Goal: Task Accomplishment & Management: Use online tool/utility

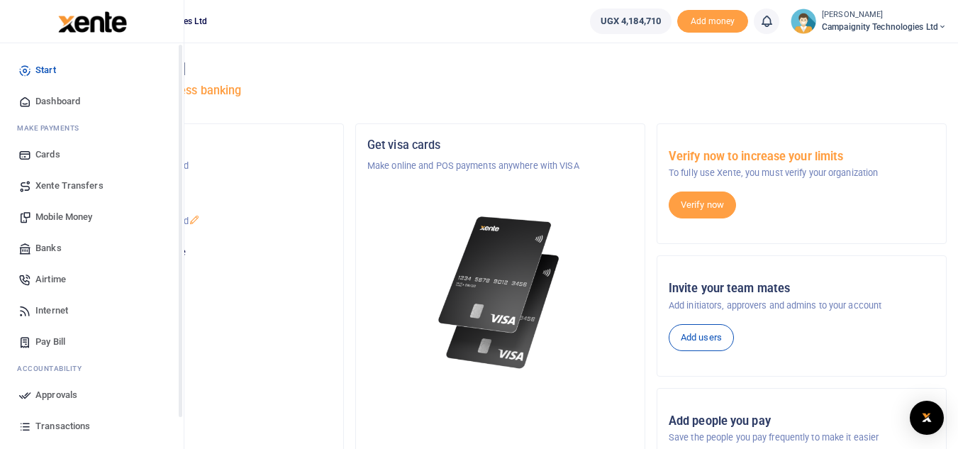
click at [53, 424] on span "Transactions" at bounding box center [62, 426] width 55 height 14
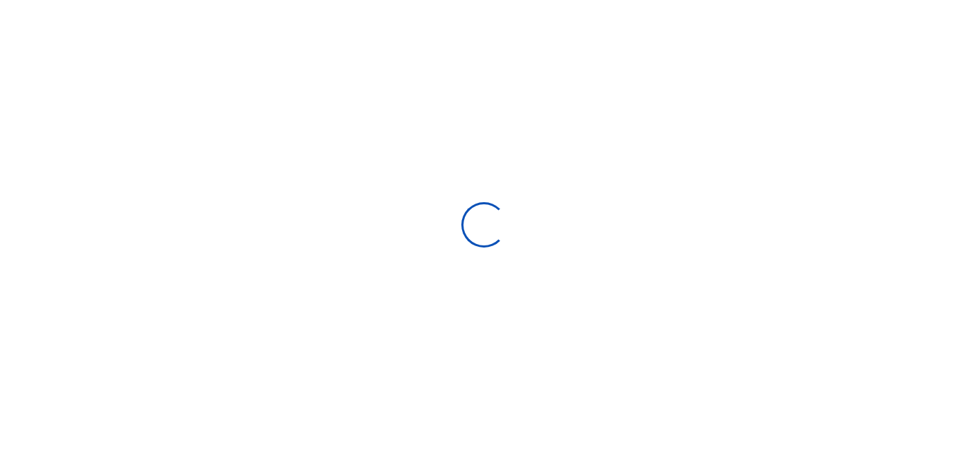
select select
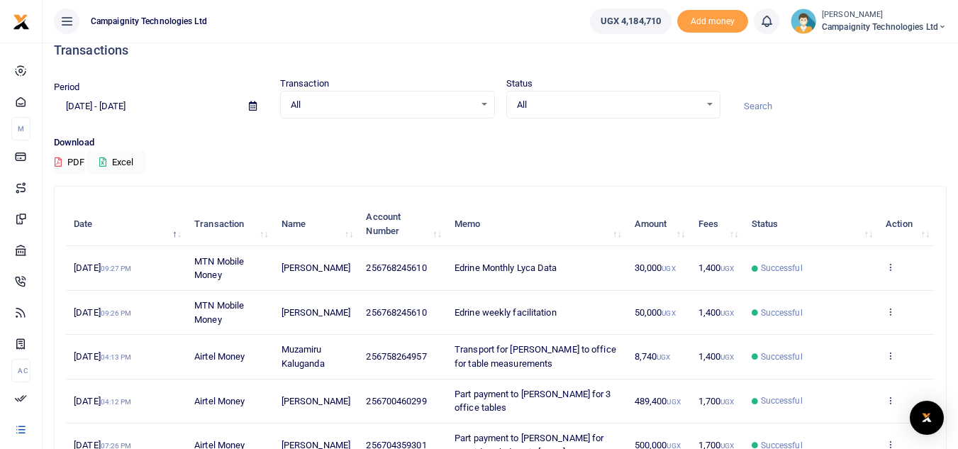
scroll to position [16, 0]
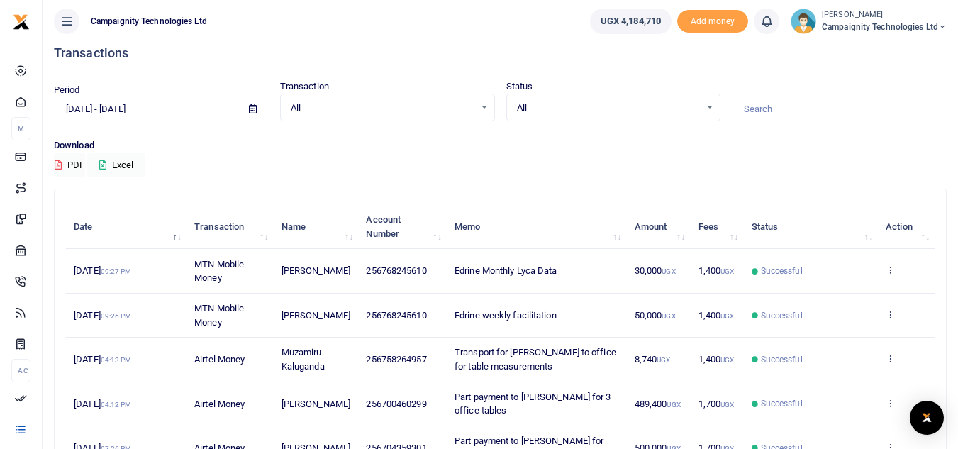
click at [121, 106] on input "[DATE] - [DATE]" at bounding box center [146, 109] width 184 height 24
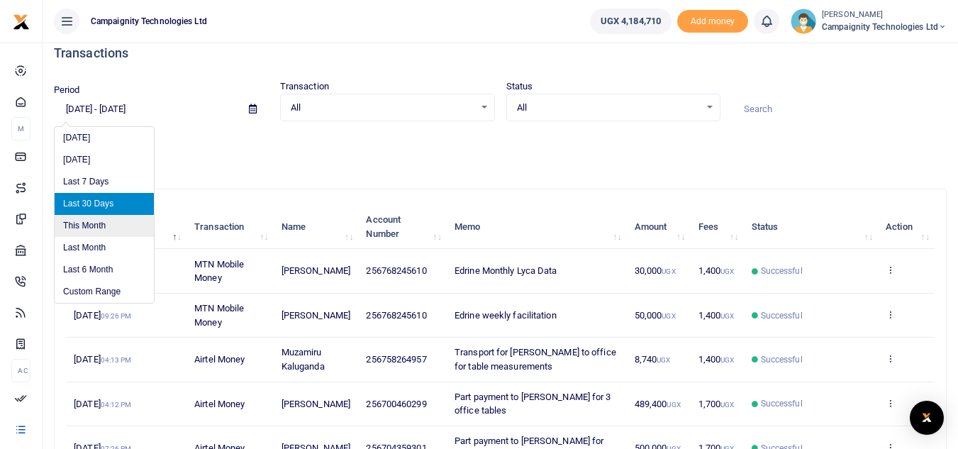
click at [96, 215] on li "This Month" at bounding box center [104, 226] width 99 height 22
type input "[DATE] - [DATE]"
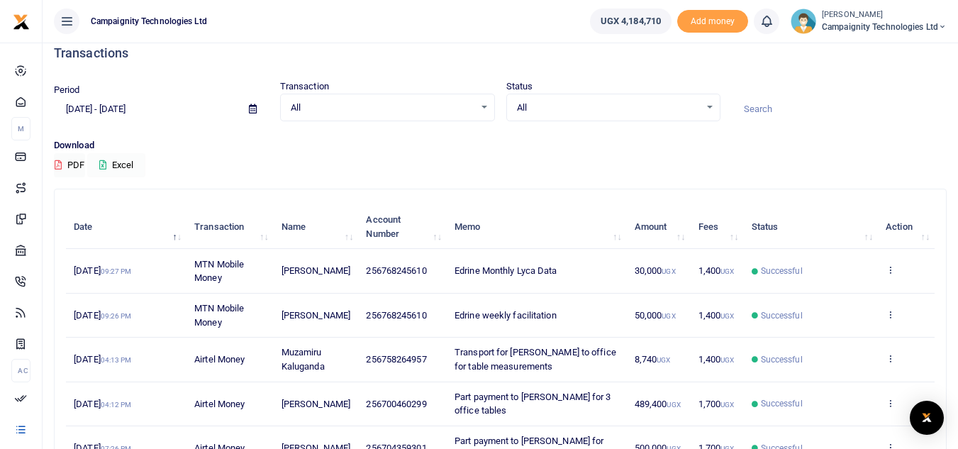
click at [143, 157] on button "Excel" at bounding box center [116, 165] width 58 height 24
